Goal: Communication & Community: Answer question/provide support

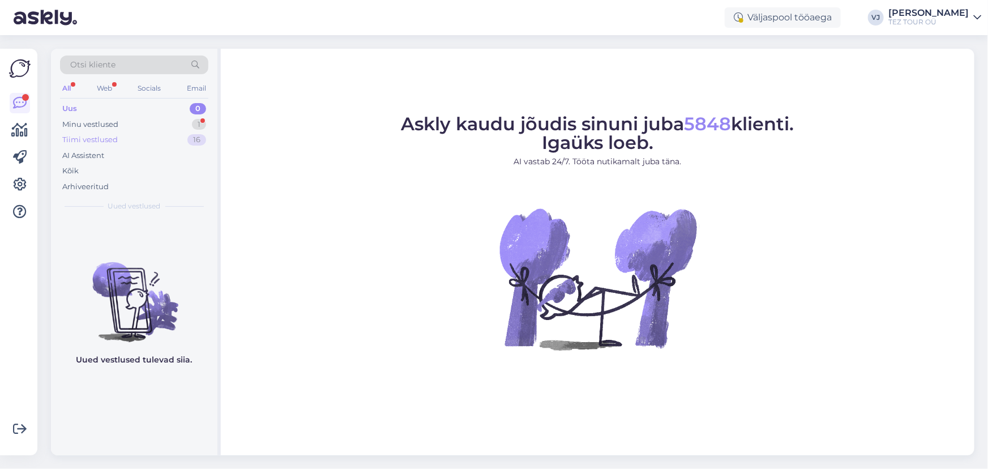
click at [163, 140] on div "Tiimi vestlused 16" at bounding box center [134, 140] width 148 height 16
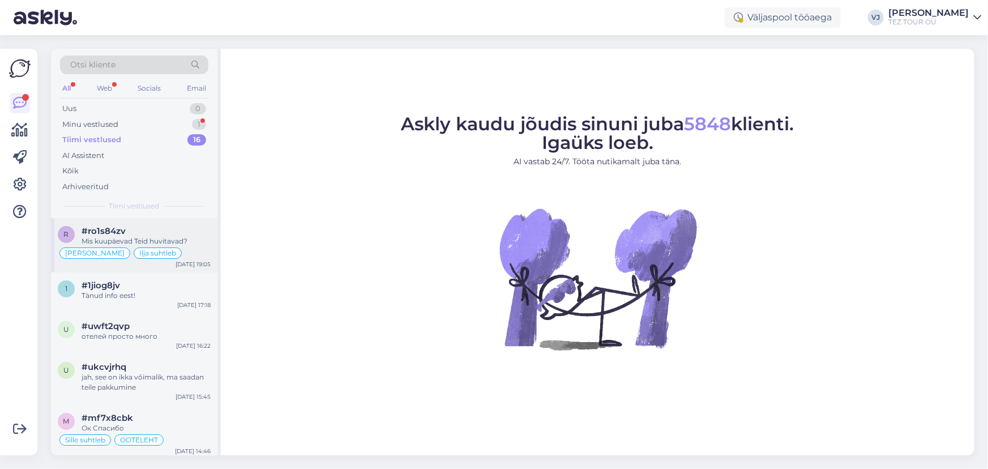
click at [183, 236] on div "Mis kuupäevad Teid huvitavad?" at bounding box center [146, 241] width 129 height 10
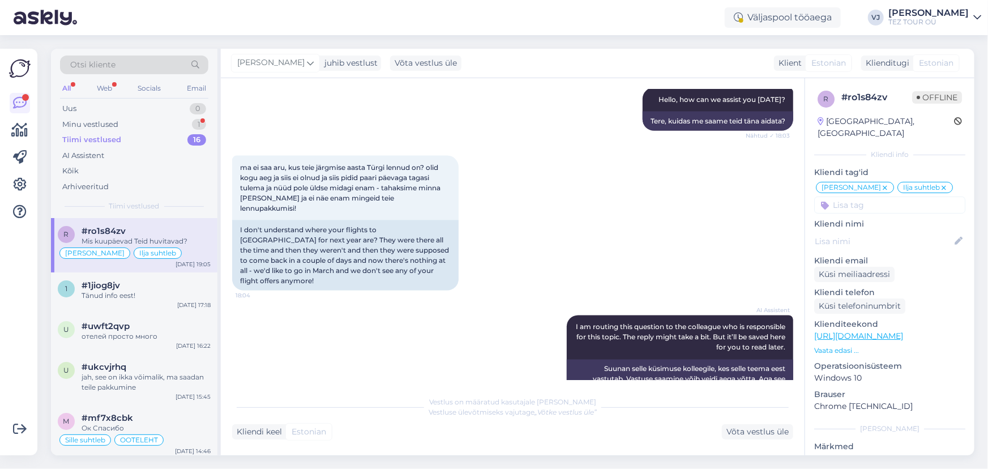
scroll to position [865, 0]
click at [133, 108] on div "Uus 0" at bounding box center [134, 109] width 148 height 16
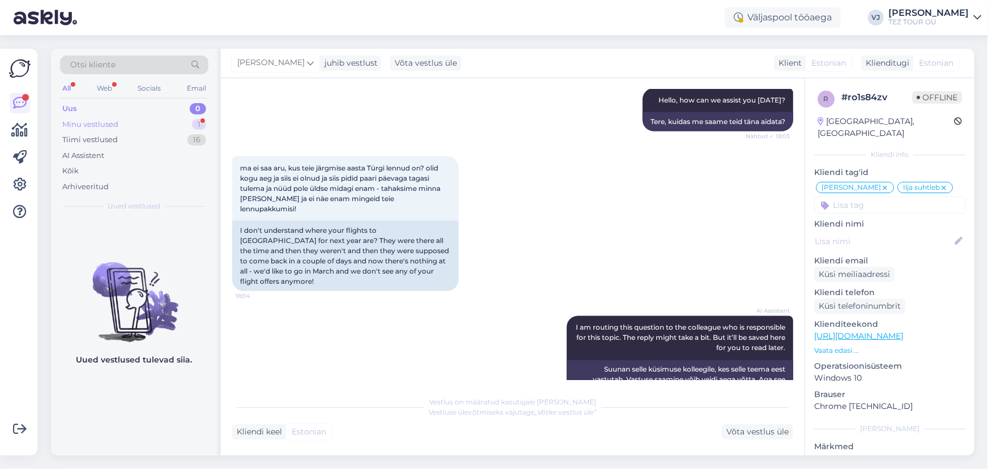
click at [158, 125] on div "Minu vestlused 1" at bounding box center [134, 125] width 148 height 16
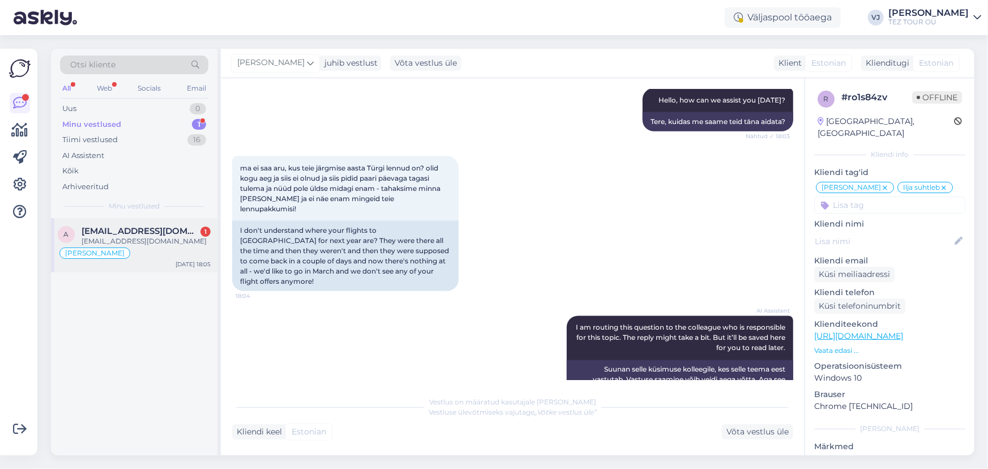
click at [161, 228] on span "[EMAIL_ADDRESS][DOMAIN_NAME]" at bounding box center [141, 231] width 118 height 10
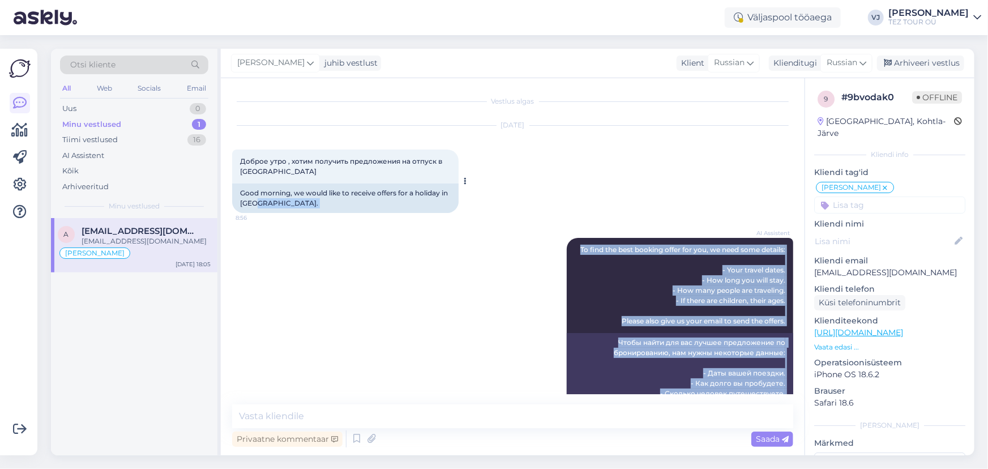
scroll to position [0, 0]
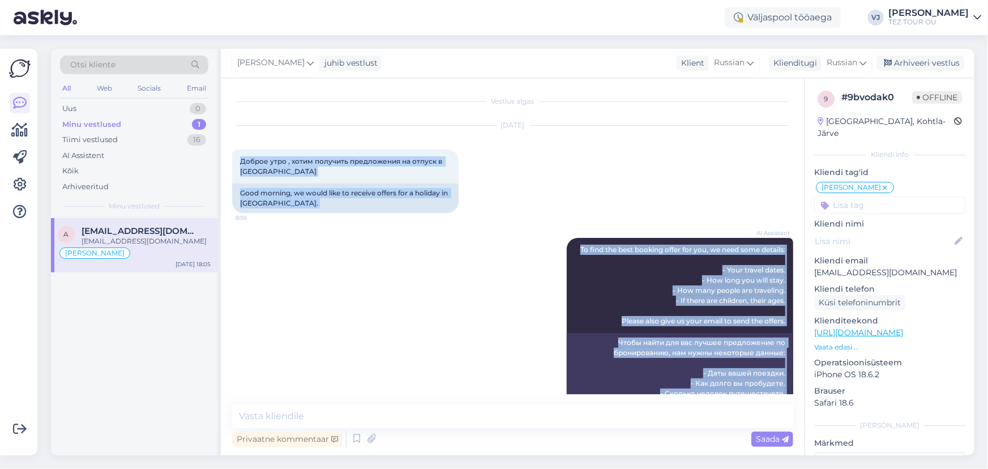
drag, startPoint x: 332, startPoint y: 371, endPoint x: 234, endPoint y: 148, distance: 243.0
click at [234, 148] on div "Vestlus algas [DATE] Доброе утро , хотим получить предложения на отпуск в [GEOG…" at bounding box center [517, 241] width 571 height 305
copy div "Loremi dolo , sitam consecte adipiscinge se doeius t Incidi 7:19 Utla etdolor, …"
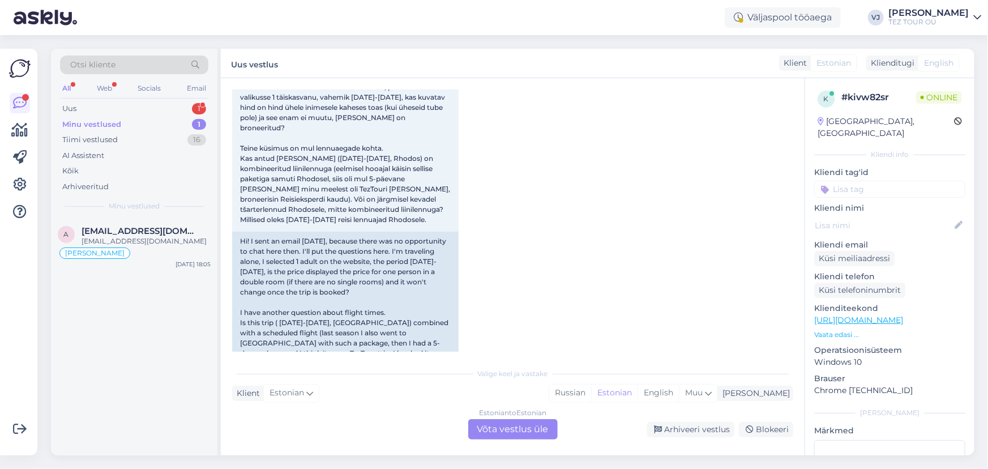
scroll to position [84, 0]
click at [520, 428] on div "Estonian to Estonian Võta vestlus üle" at bounding box center [512, 429] width 89 height 20
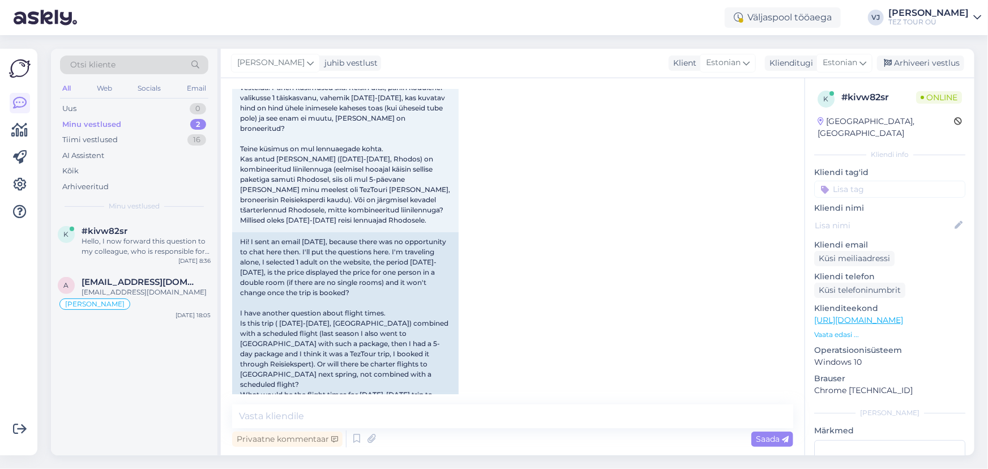
click at [859, 181] on input at bounding box center [889, 189] width 151 height 17
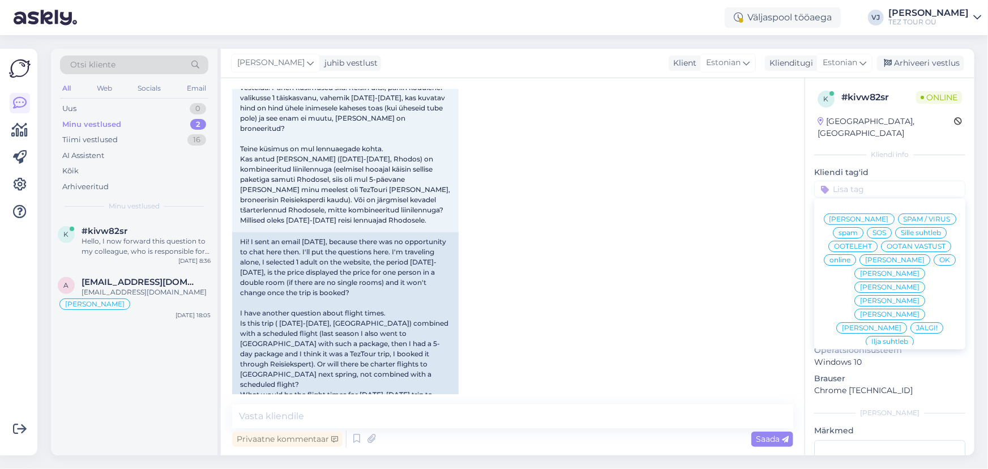
click at [870, 214] on div "[PERSON_NAME]" at bounding box center [859, 219] width 71 height 11
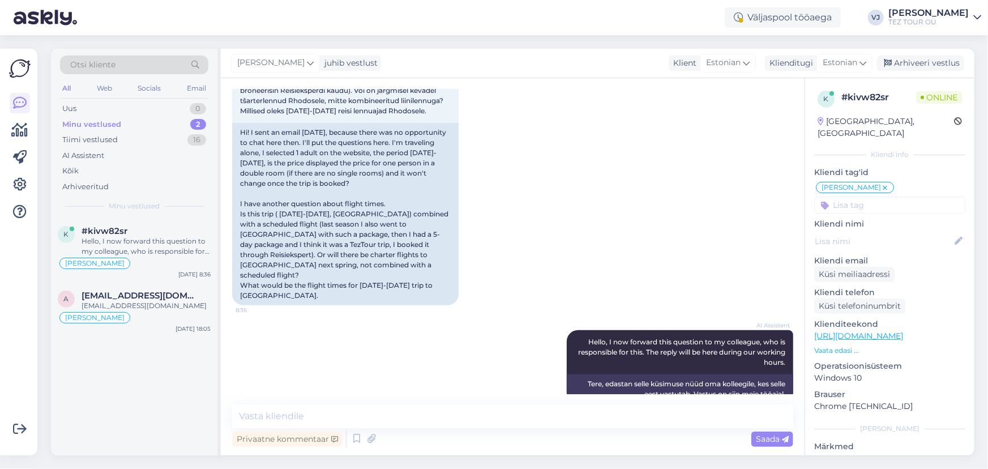
scroll to position [194, 0]
click at [454, 425] on textarea at bounding box center [512, 416] width 561 height 24
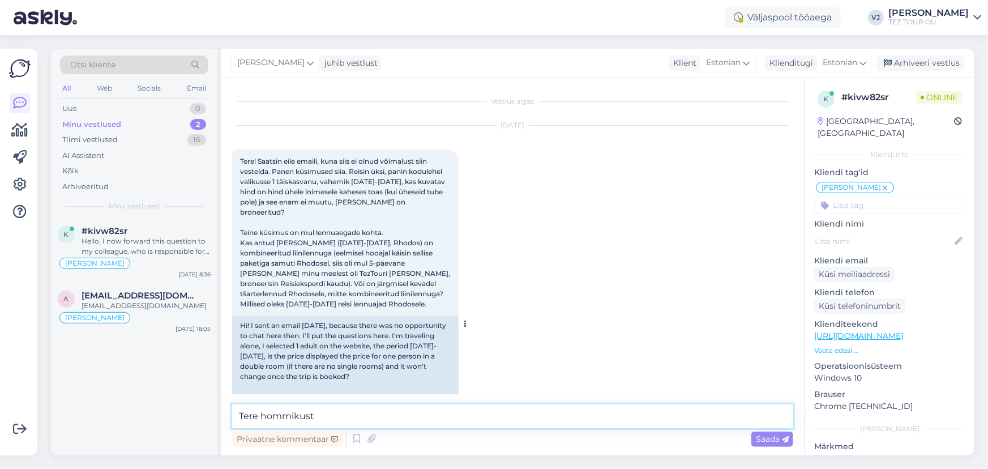
scroll to position [0, 0]
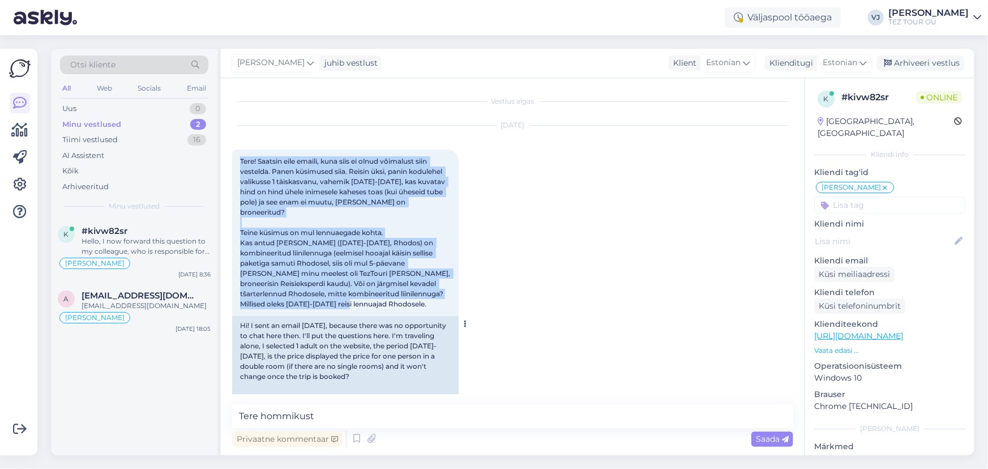
drag, startPoint x: 440, startPoint y: 297, endPoint x: 241, endPoint y: 153, distance: 246.2
click at [241, 153] on div "Tere! Saatsin eile emaili, kuna siis ei olnud võimalust siin vestelda. Panen kü…" at bounding box center [345, 233] width 227 height 167
copy span "Tere! Saatsin eile emaili, kuna siis ei olnud võimalust siin vestelda. Panen kü…"
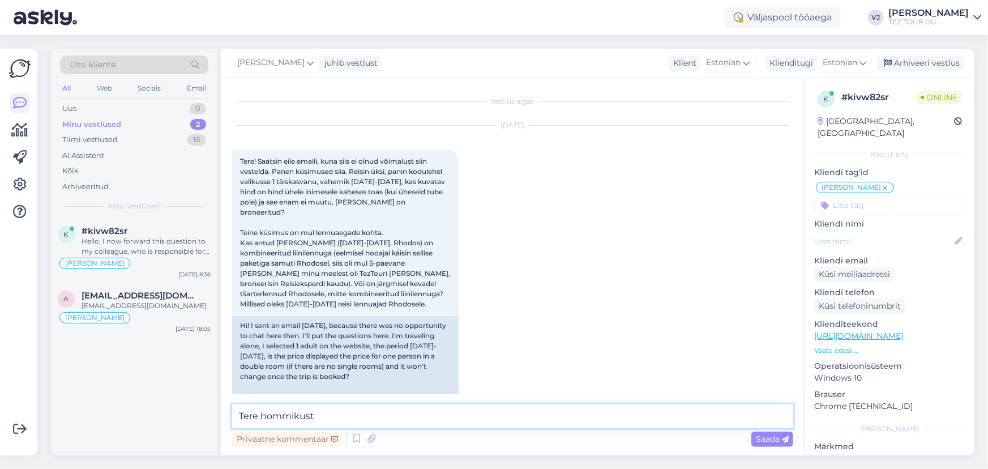
click at [395, 415] on textarea "Tere hommikust" at bounding box center [512, 416] width 561 height 24
type textarea "T"
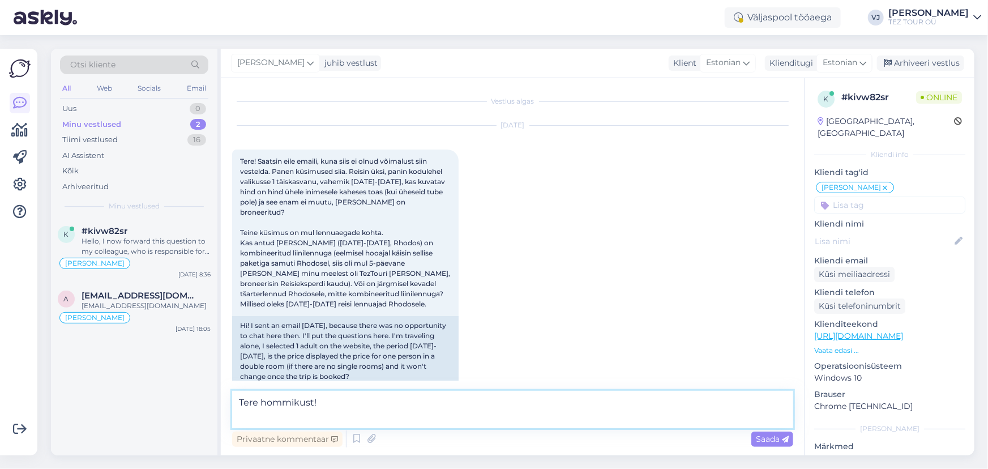
paste textarea "Tere! [PERSON_NAME] broneerimisel 1 täiskasvanu, siis kuvatav hind ongi ühe ini…"
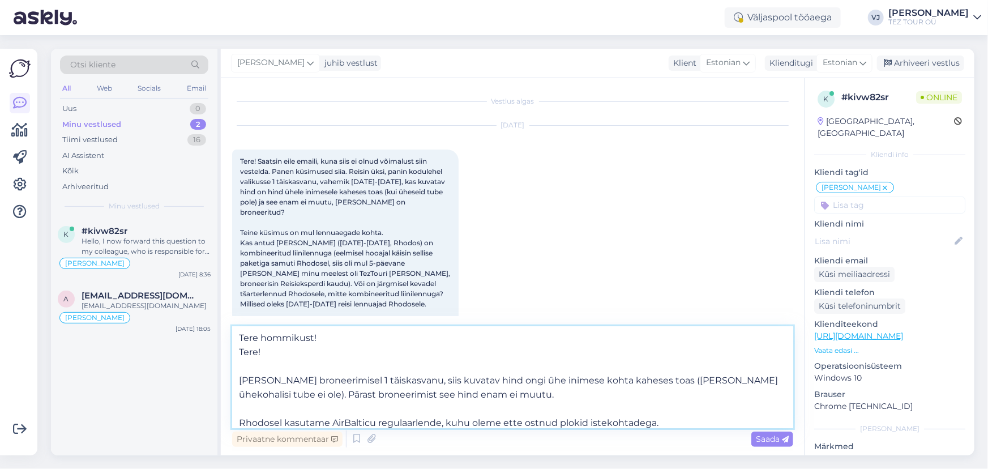
drag, startPoint x: 266, startPoint y: 351, endPoint x: 234, endPoint y: 355, distance: 31.5
click at [234, 355] on textarea "Tere hommikust! Tere! [PERSON_NAME] broneerimisel 1 täiskasvanu, siis kuvatav h…" at bounding box center [512, 377] width 561 height 102
type textarea "Tere hommikust! [PERSON_NAME] broneerimisel 1 täiskasvanu, siis kuvatav hind on…"
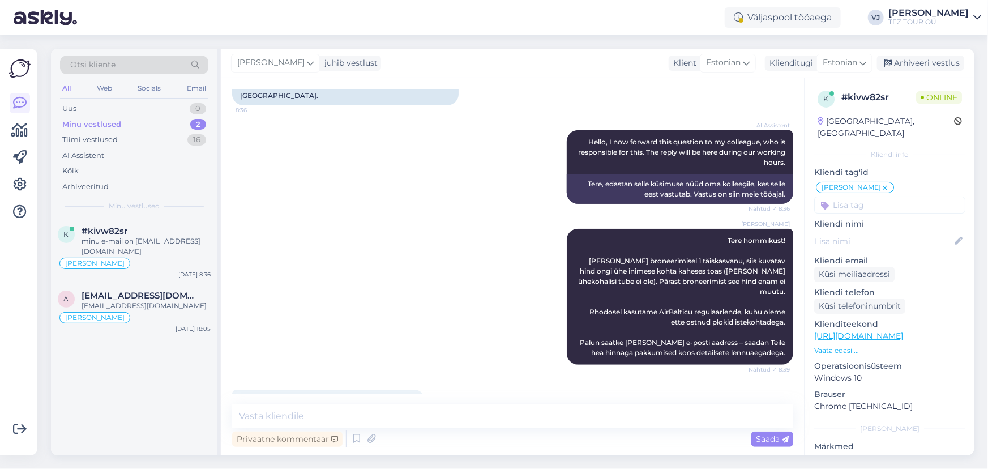
scroll to position [394, 0]
click at [390, 419] on textarea at bounding box center [512, 416] width 561 height 24
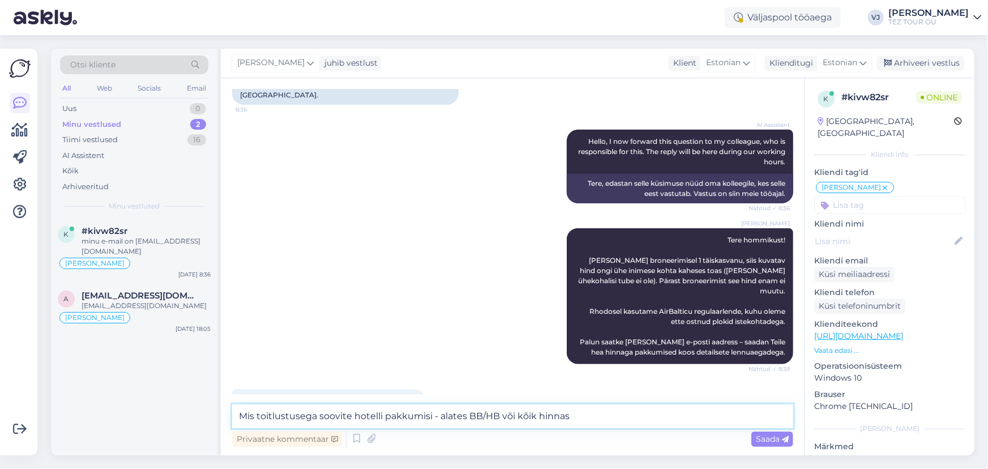
type textarea "Mis toitlustusega soovite hotelli pakkumisi - alates BB/HB või kõik hinnas?"
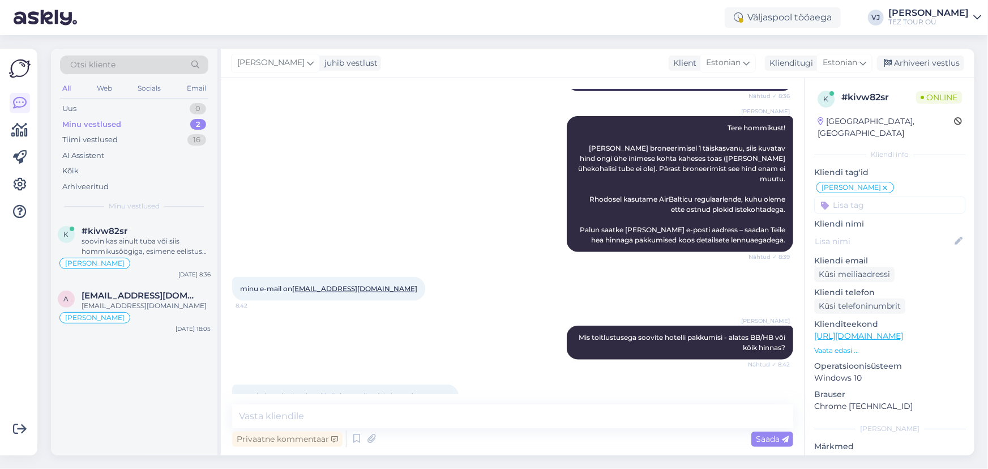
scroll to position [583, 0]
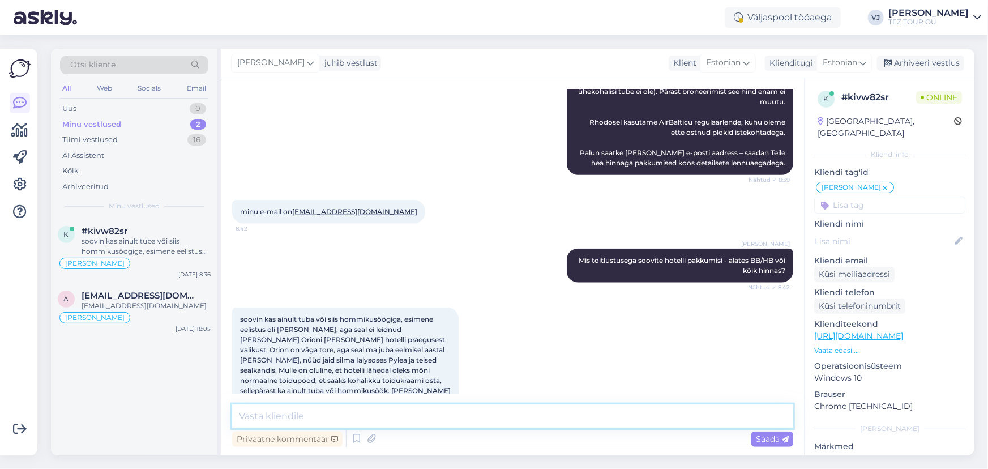
click at [389, 404] on textarea at bounding box center [512, 416] width 561 height 24
type textarea "Arusaadav, varsti saadan teile pakkumised"
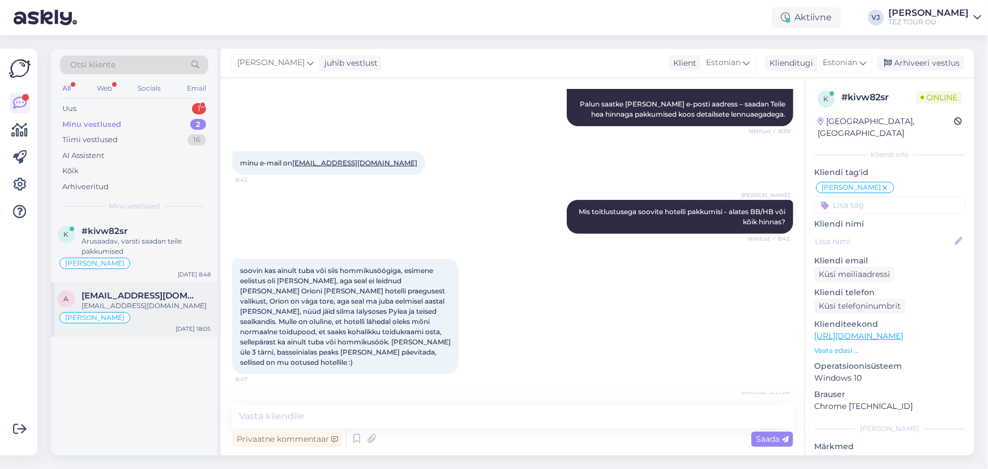
click at [156, 309] on div "[EMAIL_ADDRESS][DOMAIN_NAME]" at bounding box center [146, 306] width 129 height 10
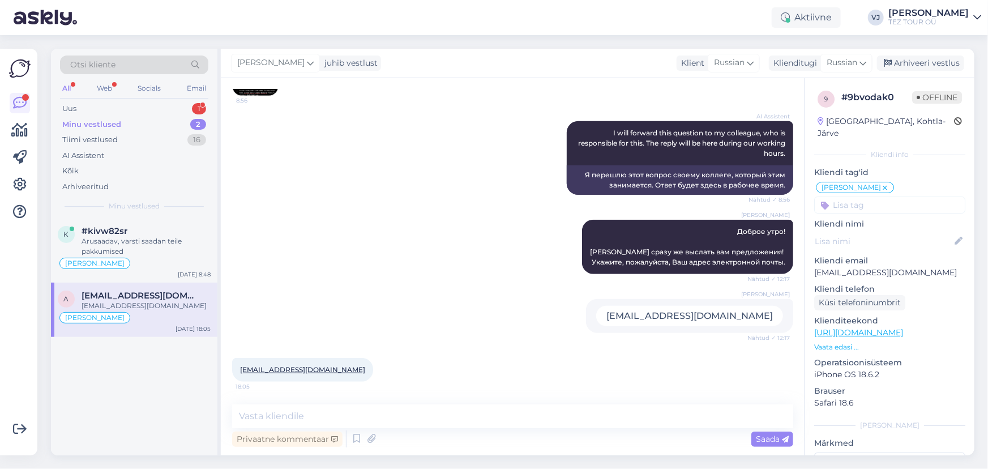
scroll to position [419, 0]
click at [352, 438] on icon at bounding box center [357, 438] width 14 height 17
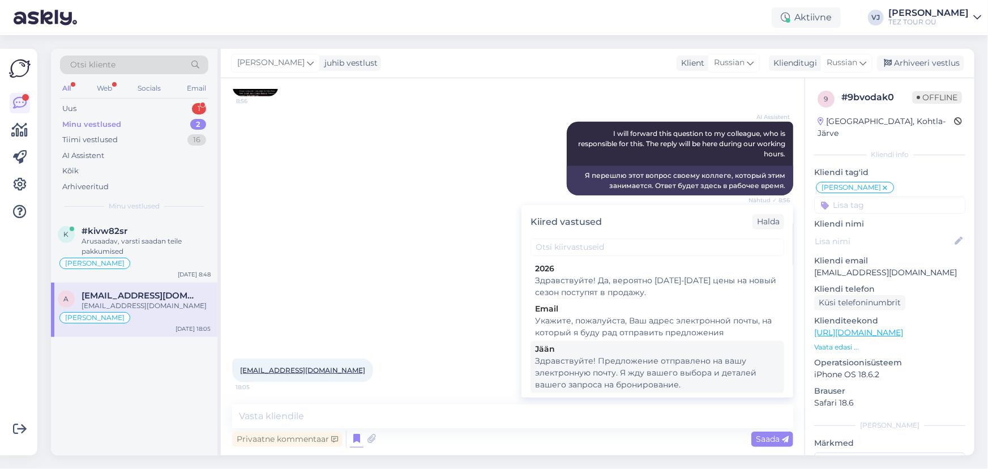
click at [640, 373] on div "Здравствуйте! Предложение отправлено на вашу электронную почту. Я жду вашего вы…" at bounding box center [657, 373] width 245 height 36
type textarea "Здравствуйте! Предложение отправлено на вашу электронную почту. Я жду вашего вы…"
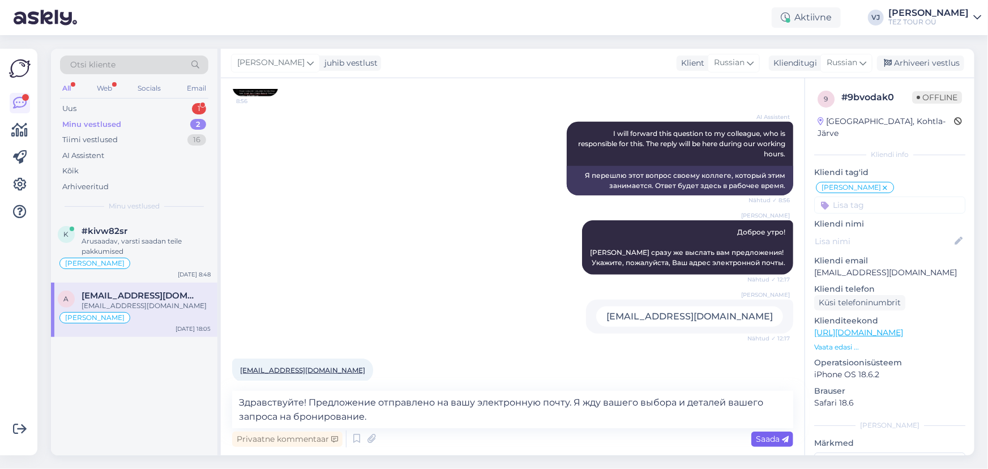
click at [761, 436] on span "Saada" at bounding box center [772, 439] width 33 height 10
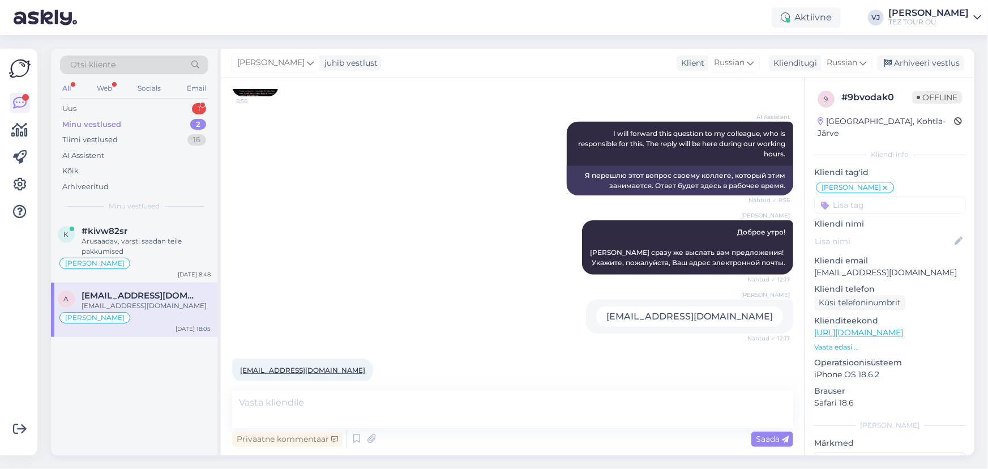
scroll to position [511, 0]
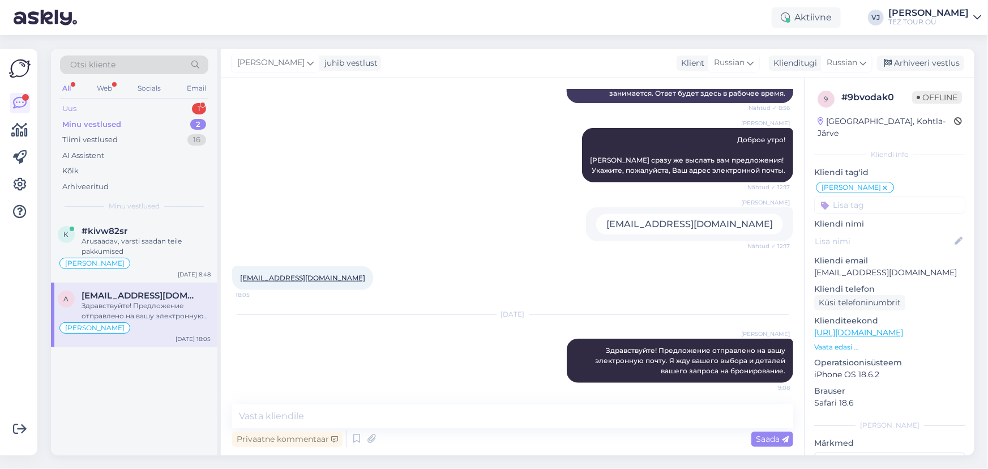
click at [102, 112] on div "Uus 1" at bounding box center [134, 109] width 148 height 16
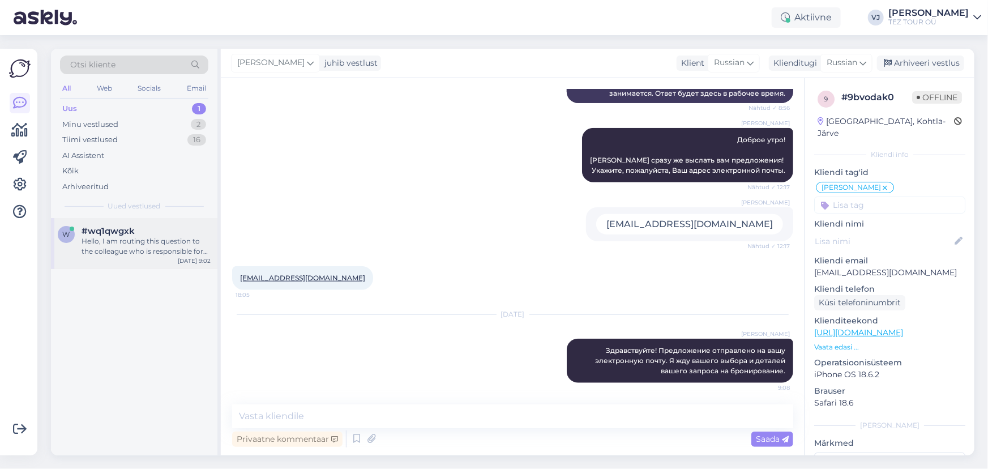
click at [129, 259] on div "w #wq1qwgxk Hello, I am routing this question to the colleague who is responsib…" at bounding box center [134, 243] width 167 height 51
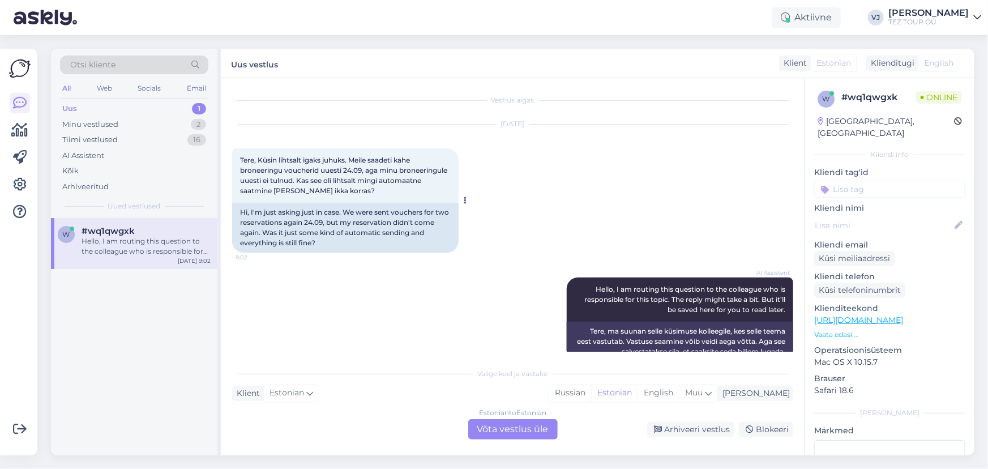
scroll to position [0, 0]
click at [528, 434] on div "Estonian to Estonian Võta vestlus üle" at bounding box center [512, 429] width 89 height 20
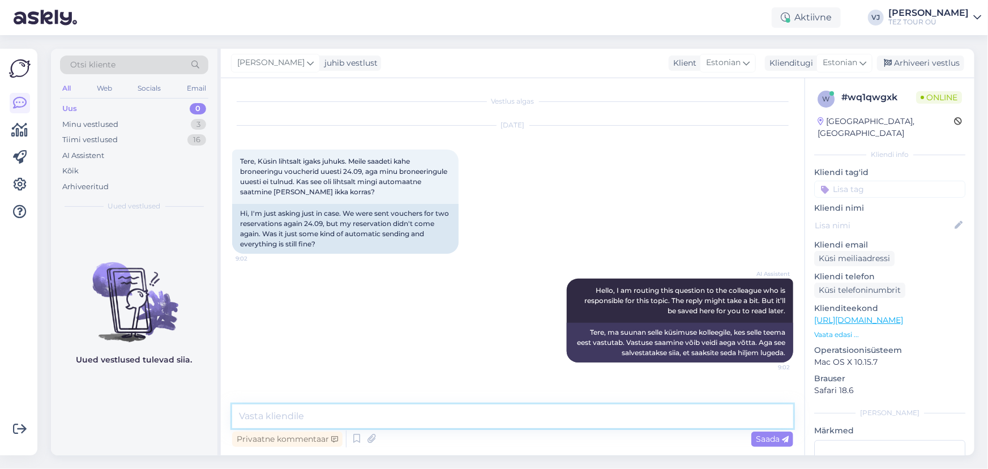
click at [503, 414] on textarea at bounding box center [512, 416] width 561 height 24
type textarea "Tere hommikust!"
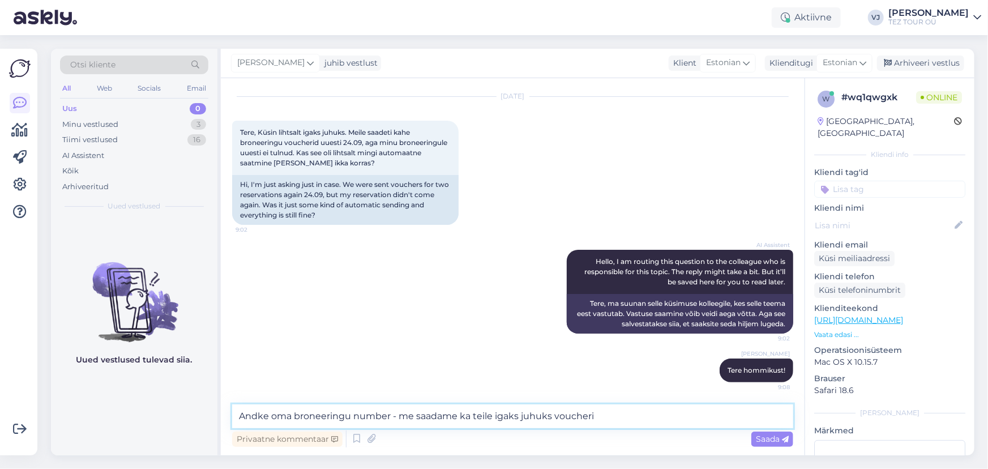
type textarea "Andke oma broneeringu number - me saadame ka teile igaks juhuks voucheri."
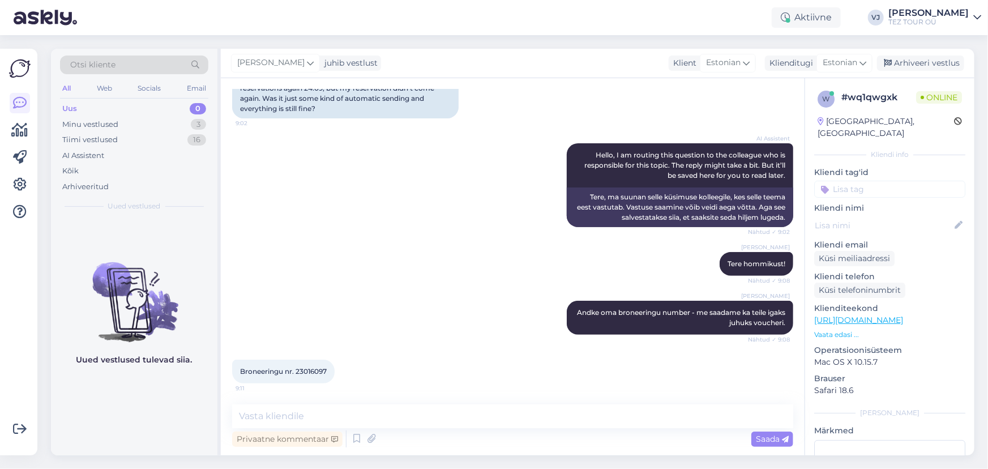
scroll to position [136, 0]
click at [317, 368] on span "Broneeringu nr. 23016097" at bounding box center [283, 370] width 87 height 8
copy div "23016097 9:11"
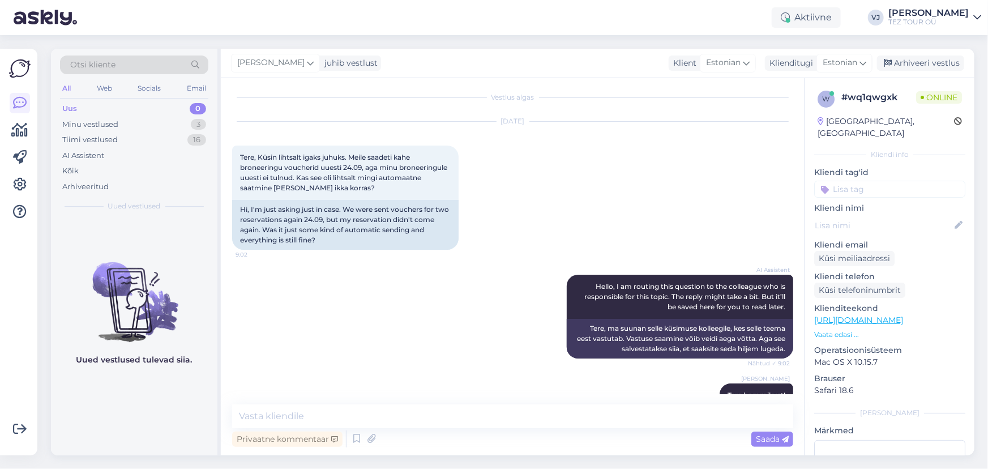
scroll to position [0, 0]
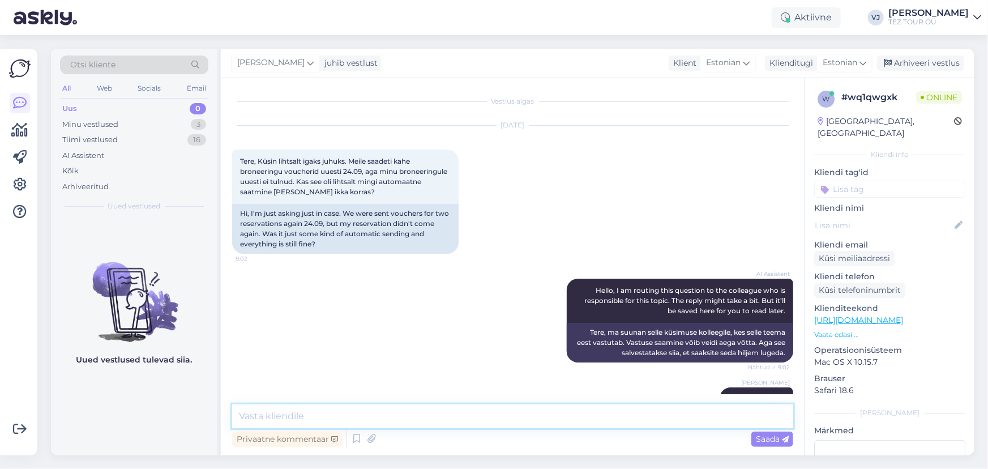
click at [351, 412] on textarea at bounding box center [512, 416] width 561 height 24
paste textarea "[EMAIL_ADDRESS][DOMAIN_NAME]"
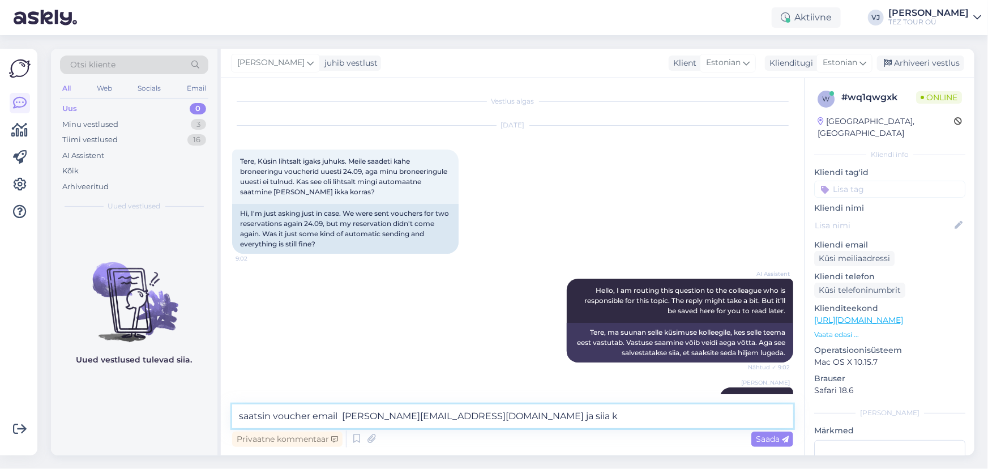
type textarea "saatsin voucher email [PERSON_NAME][EMAIL_ADDRESS][DOMAIN_NAME] ja siia ka"
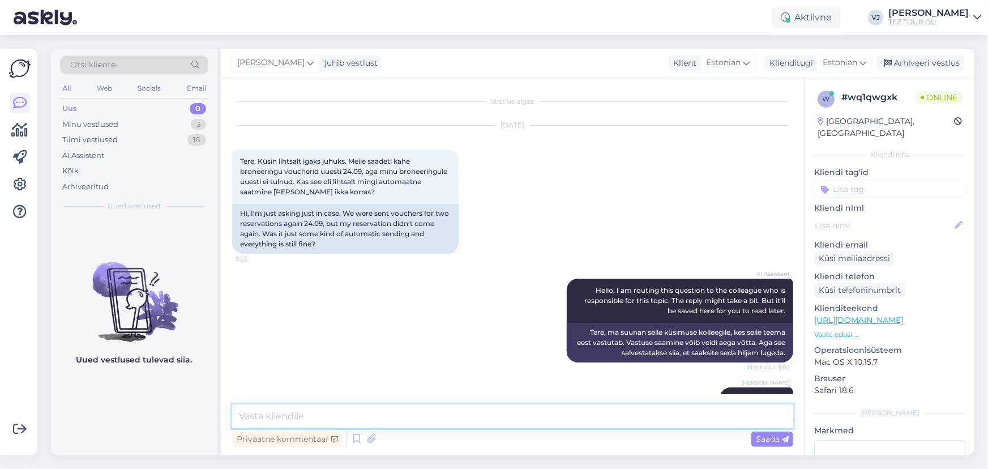
scroll to position [185, 0]
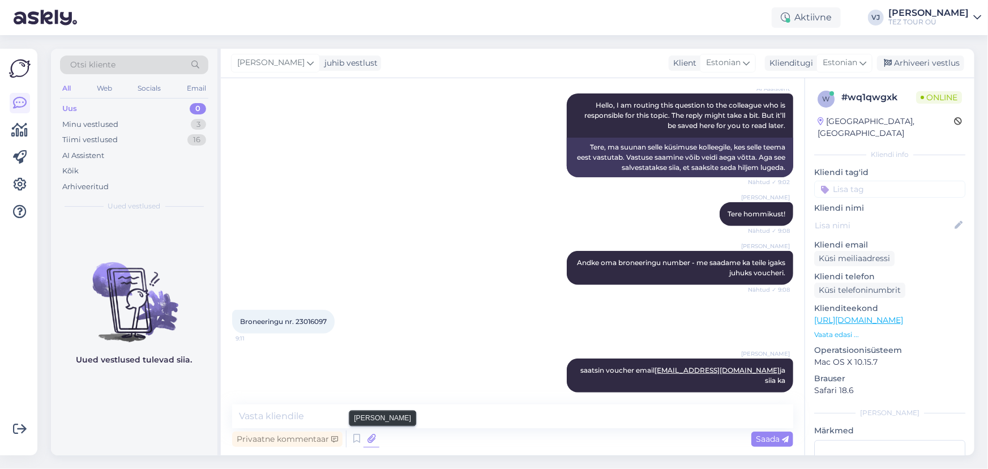
click at [375, 442] on icon at bounding box center [372, 438] width 16 height 17
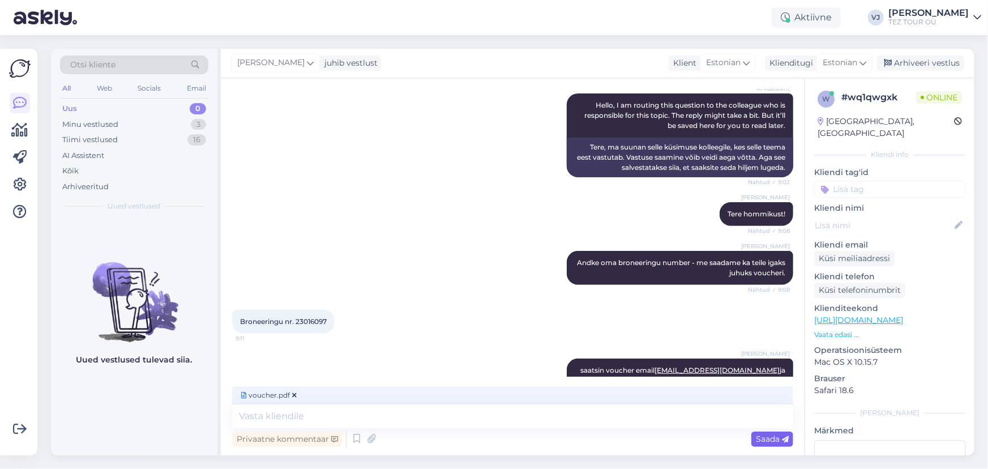
click at [779, 434] on span "Saada" at bounding box center [772, 439] width 33 height 10
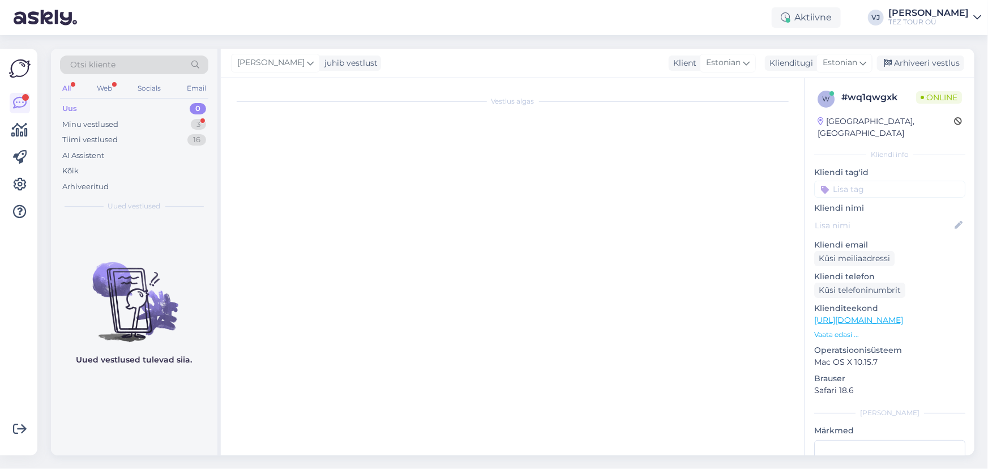
scroll to position [0, 0]
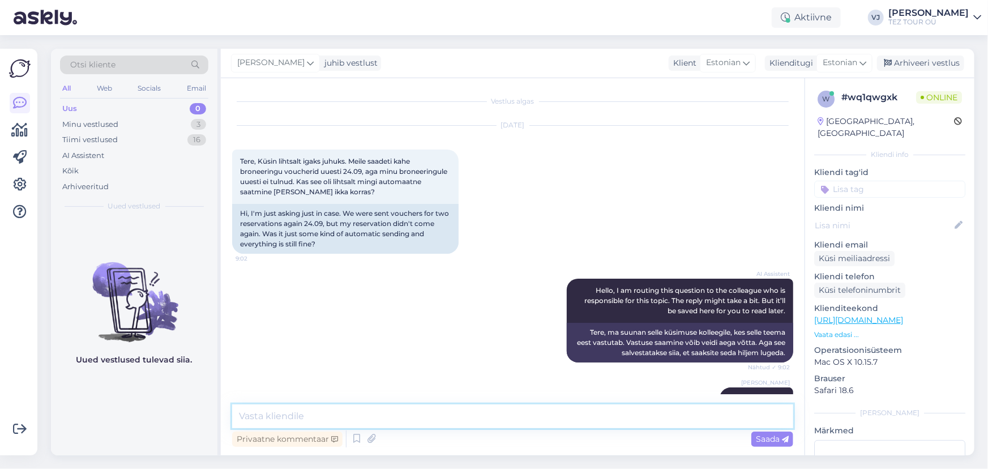
click at [381, 418] on textarea at bounding box center [512, 416] width 561 height 24
type textarea "Palun!"
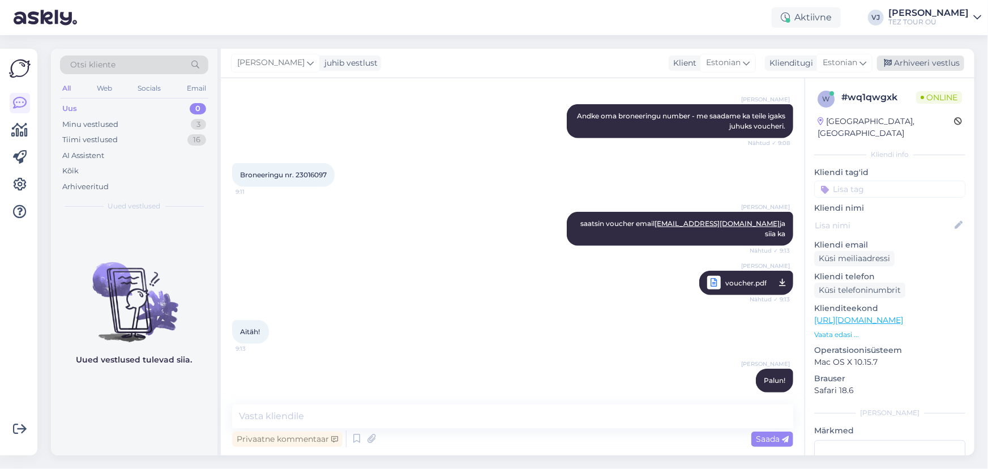
click at [899, 67] on div "Arhiveeri vestlus" at bounding box center [920, 63] width 87 height 15
